Goal: Find specific page/section: Find specific page/section

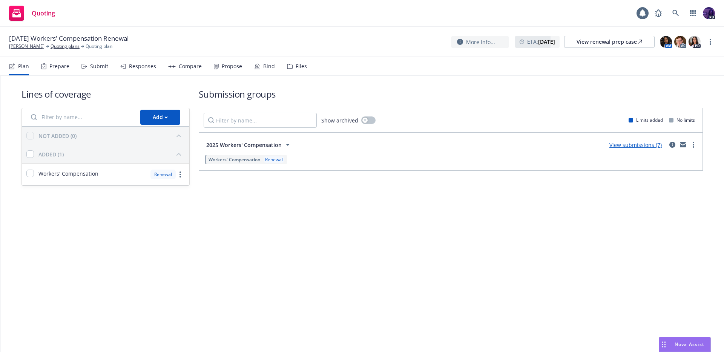
click at [629, 146] on link "View submissions (7)" at bounding box center [636, 144] width 52 height 7
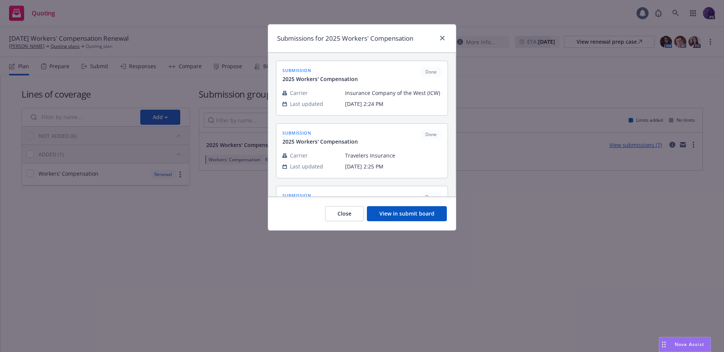
click at [395, 211] on button "View in submit board" at bounding box center [407, 213] width 80 height 15
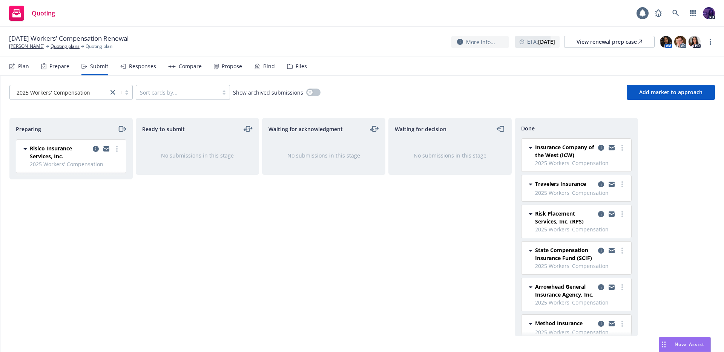
click at [131, 65] on div "Responses" at bounding box center [142, 66] width 27 height 6
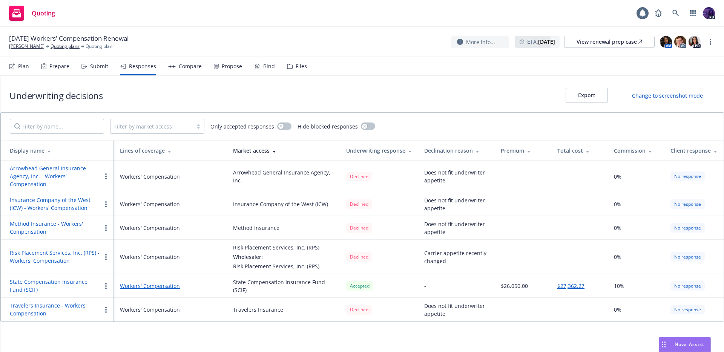
click at [256, 27] on div "[DATE] Workers' Compensation Renewal [PERSON_NAME] Quoting plans Quoting plan M…" at bounding box center [362, 42] width 724 height 30
click at [266, 23] on div "Quoting 1 PD" at bounding box center [362, 13] width 724 height 27
click at [268, 9] on div "Quoting 1 PD" at bounding box center [362, 13] width 724 height 27
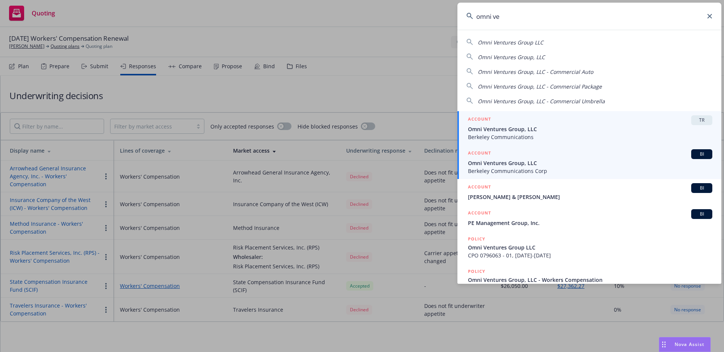
type input "omni ve"
click at [544, 160] on span "Omni Ventures Group, LLC" at bounding box center [590, 163] width 244 height 8
